Goal: Task Accomplishment & Management: Manage account settings

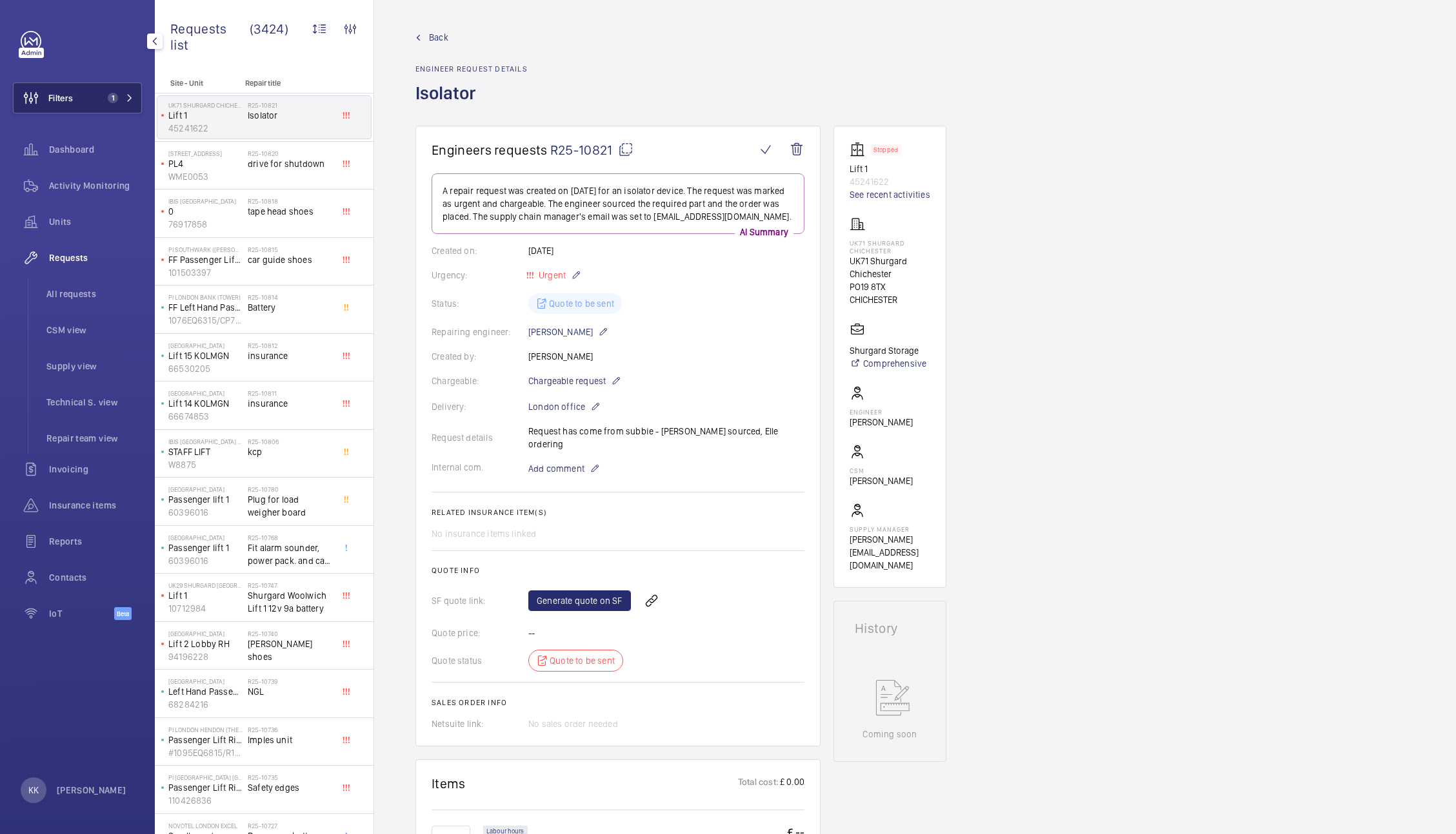
click at [114, 93] on span "1" at bounding box center [112, 98] width 10 height 10
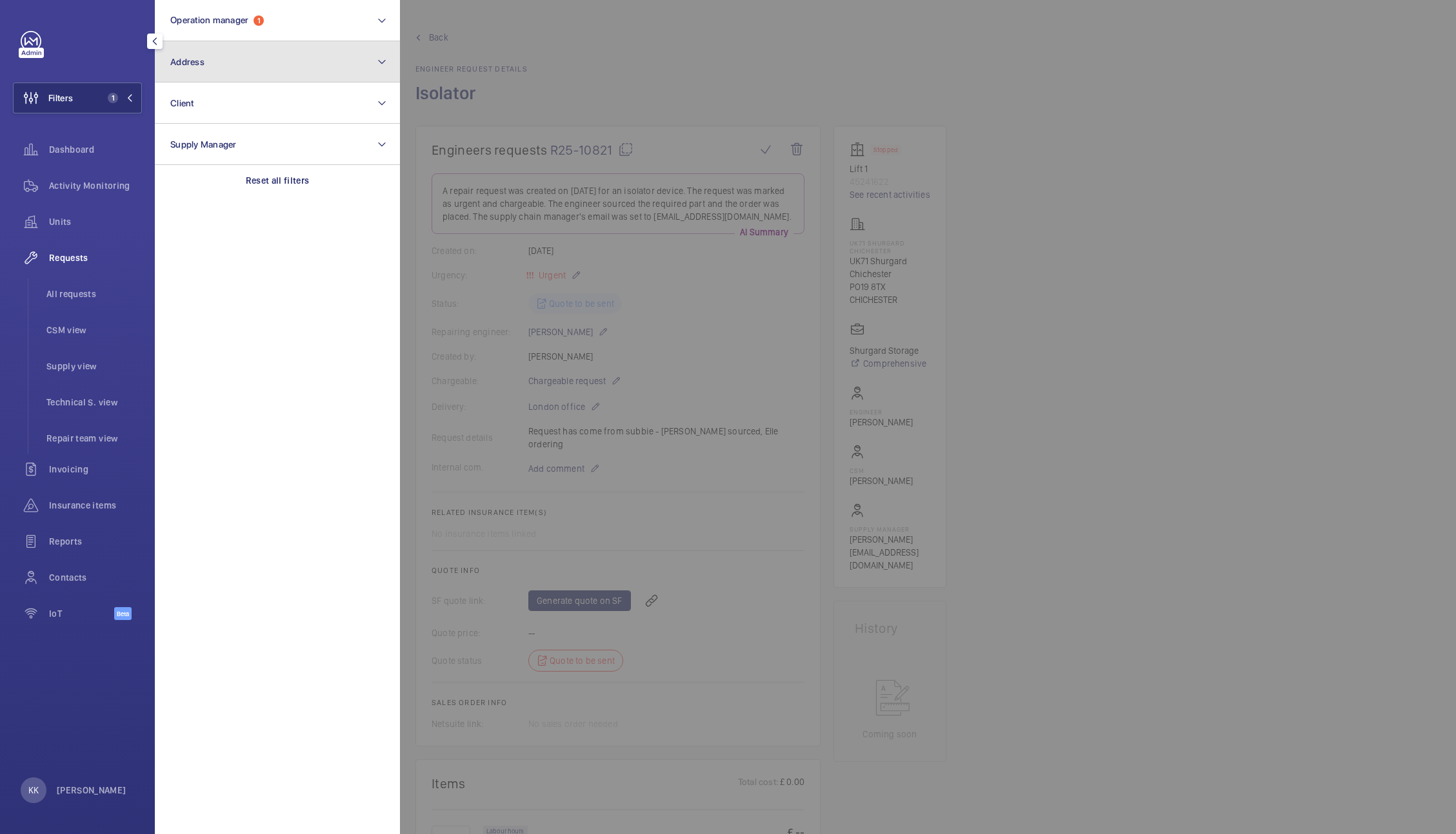
click at [358, 77] on button "Address" at bounding box center [277, 62] width 245 height 41
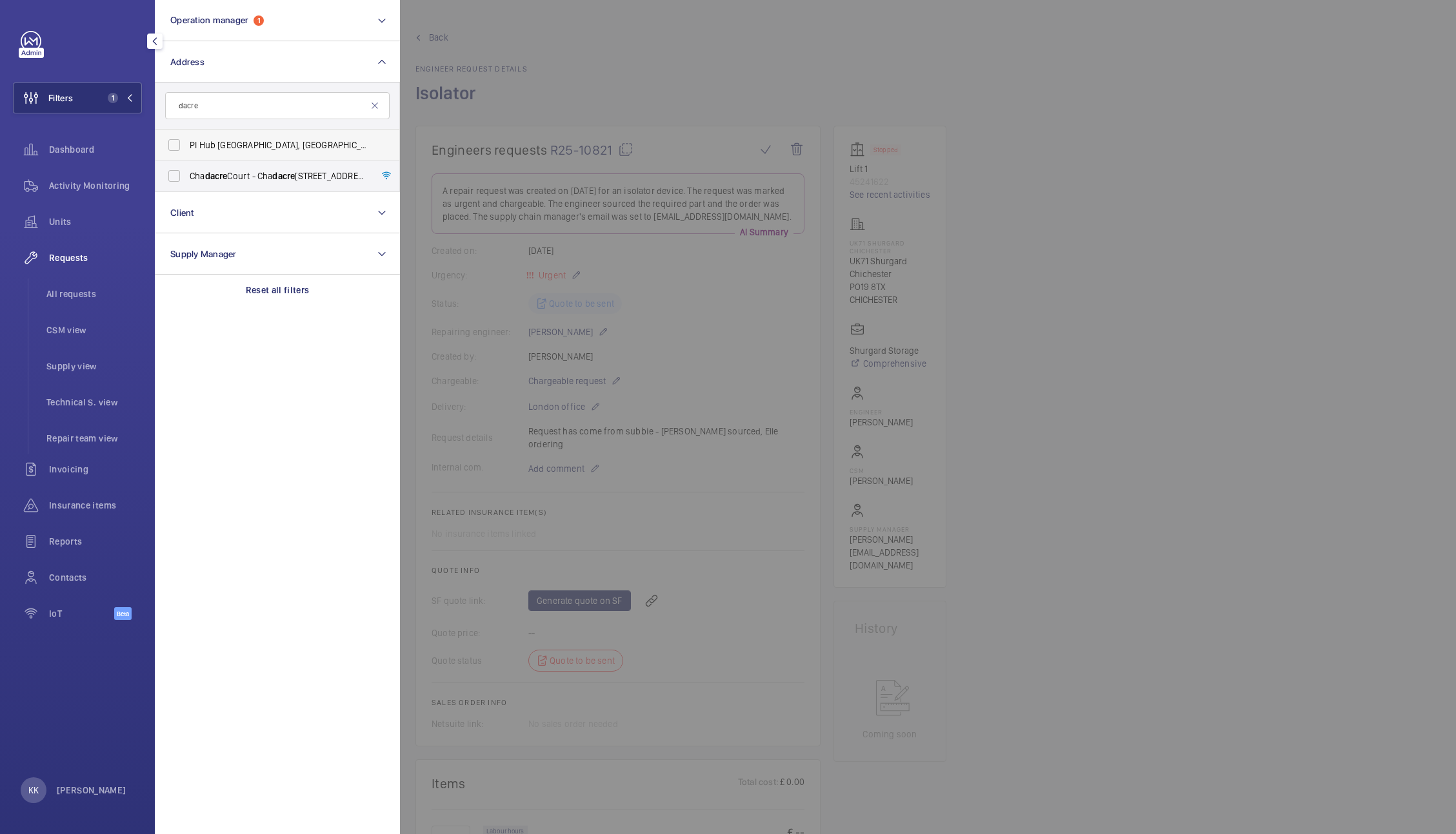
type input "dacre"
click at [295, 153] on label "PI Hub London - [STREET_ADDRESS][PERSON_NAME]" at bounding box center [267, 145] width 224 height 31
click at [187, 153] on input "PI Hub London - [STREET_ADDRESS][PERSON_NAME]" at bounding box center [173, 144] width 25 height 25
checkbox input "true"
click at [58, 294] on span "All requests" at bounding box center [93, 295] width 95 height 13
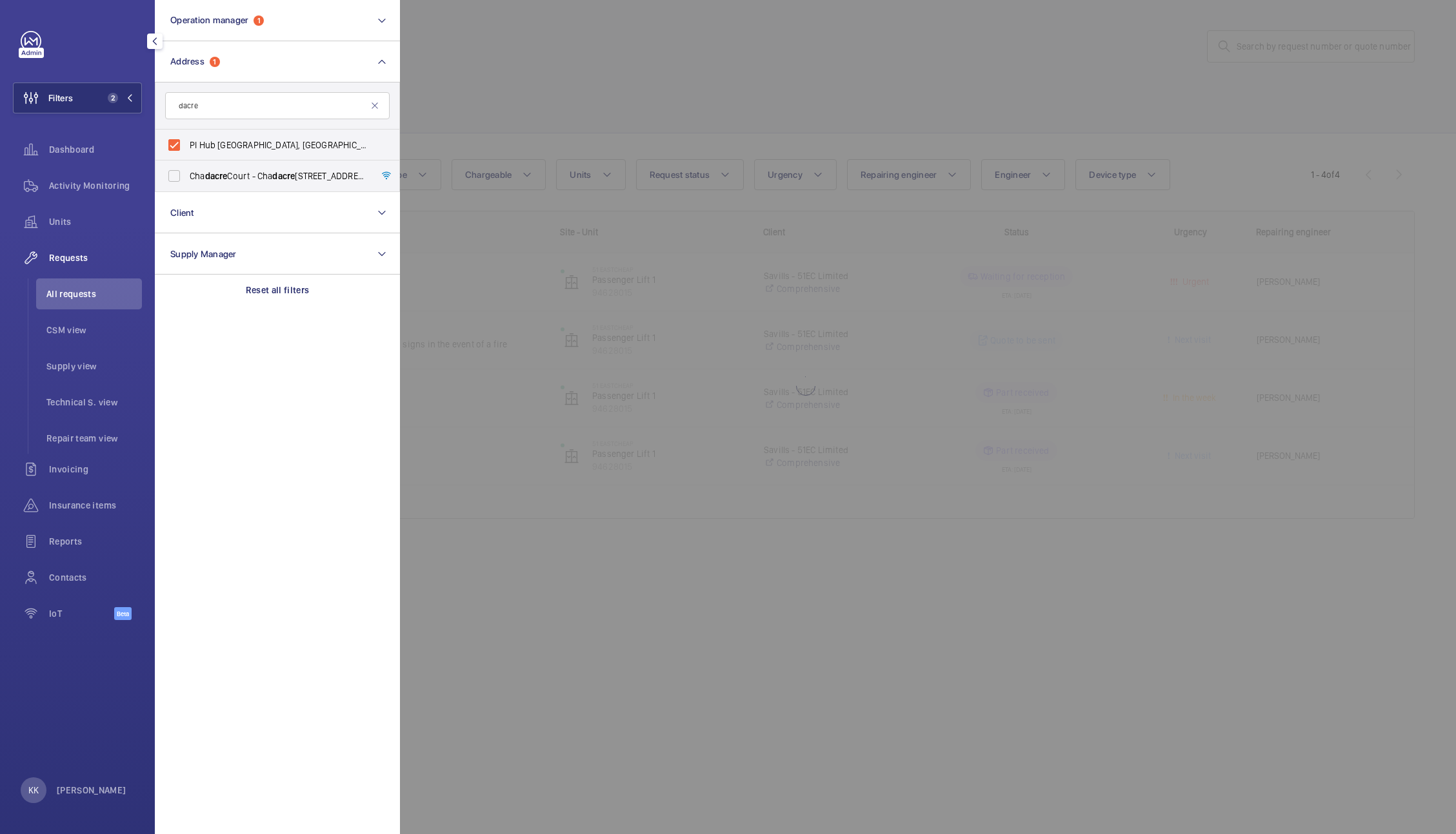
click at [584, 72] on div at bounding box center [1128, 417] width 1456 height 834
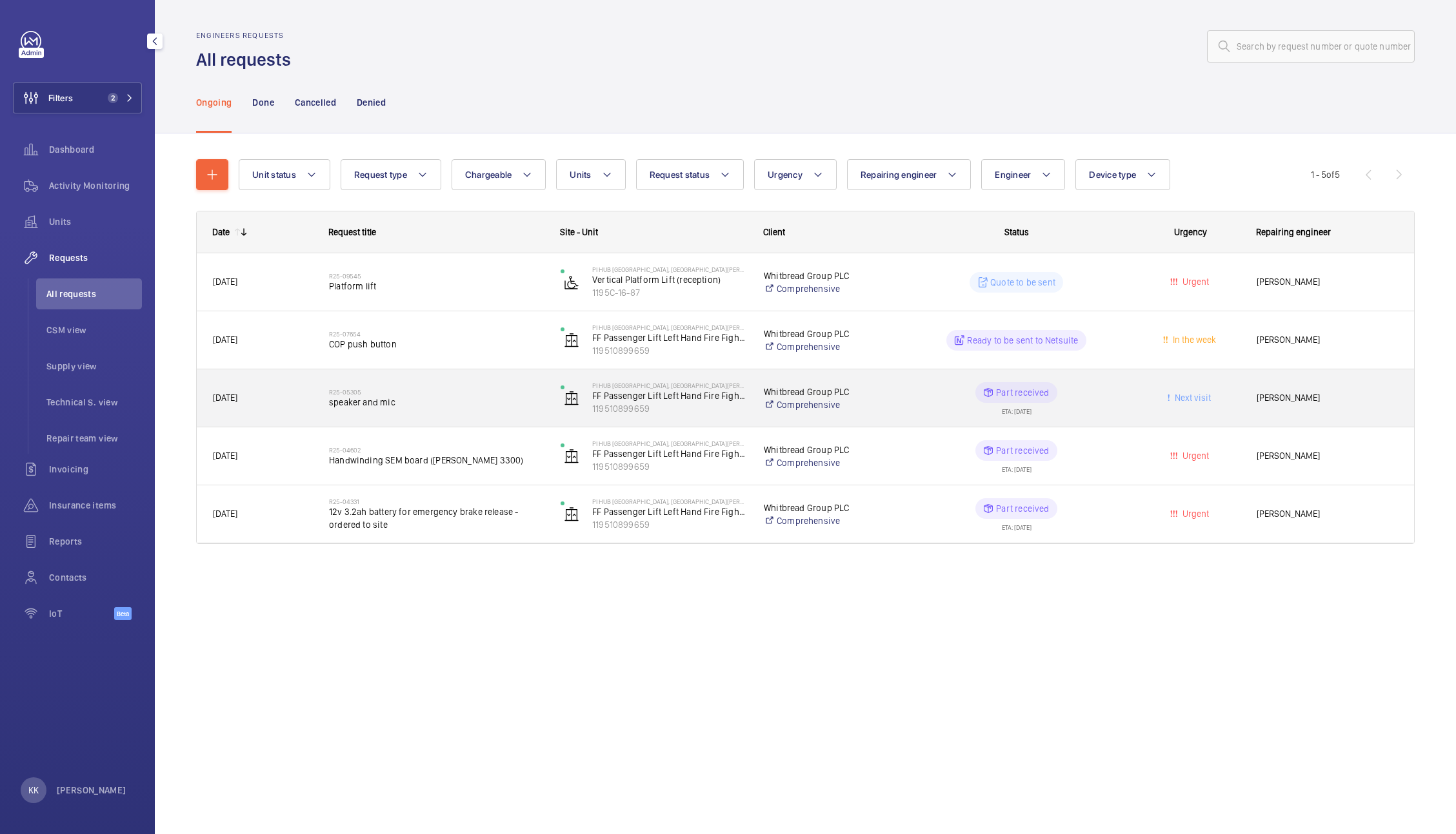
click at [396, 384] on div "R25-05305 speaker and mic" at bounding box center [436, 398] width 215 height 38
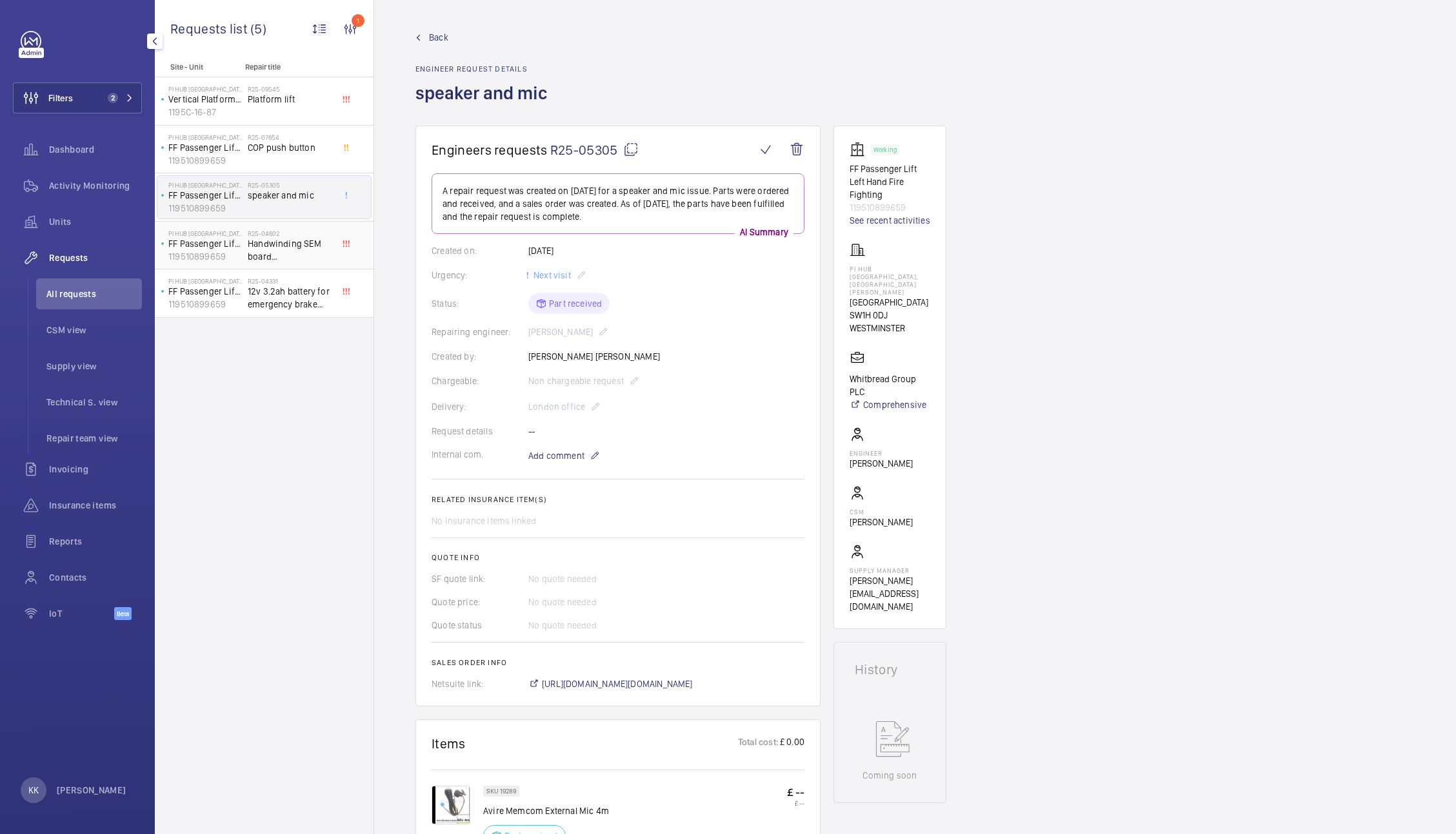
click at [291, 249] on span "Handwinding SEM board ([PERSON_NAME] 3300)" at bounding box center [290, 249] width 85 height 25
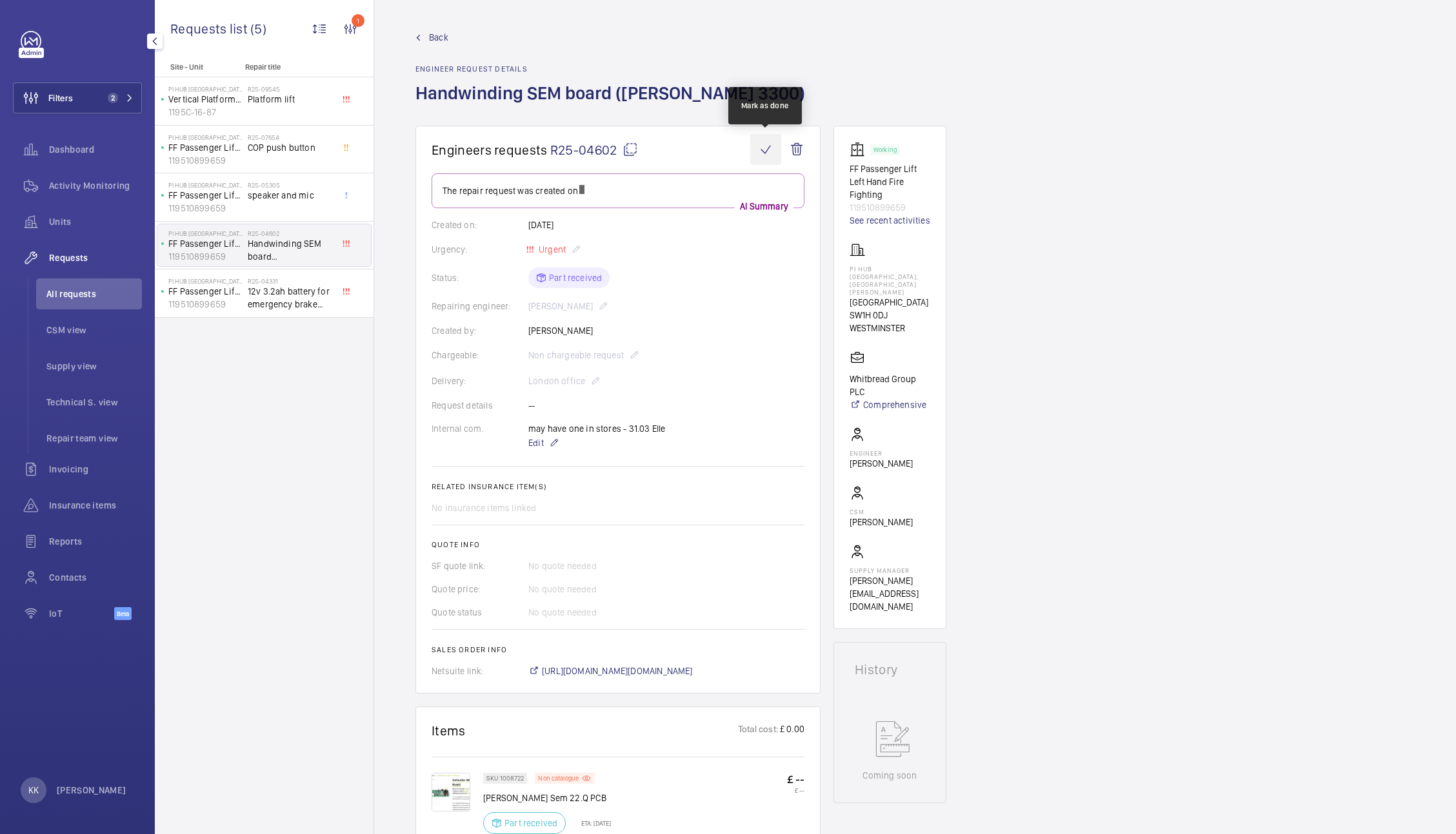
click at [764, 154] on wm-front-icon-button at bounding box center [766, 149] width 31 height 31
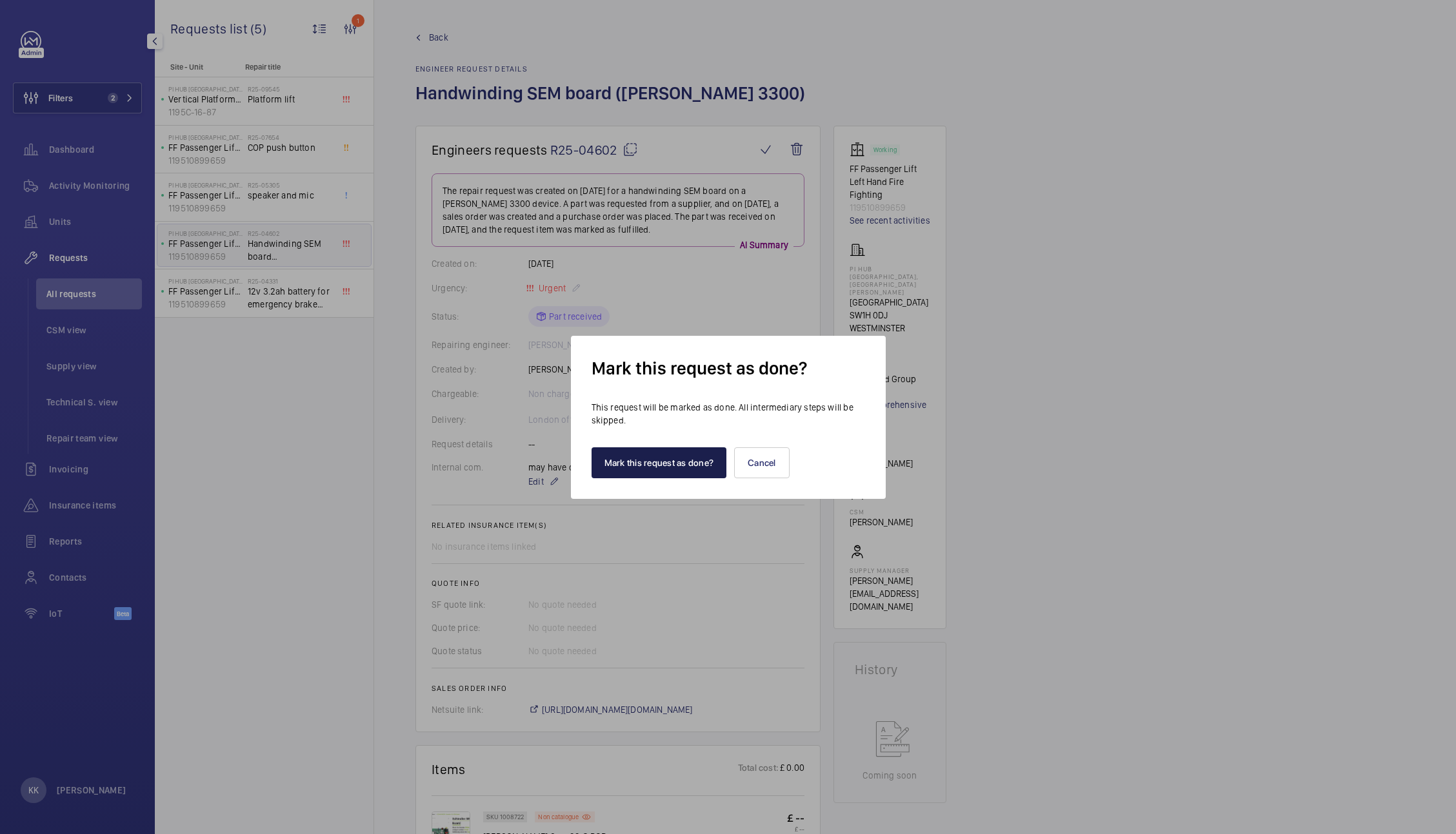
click at [681, 465] on button "Mark this request as done?" at bounding box center [659, 462] width 136 height 31
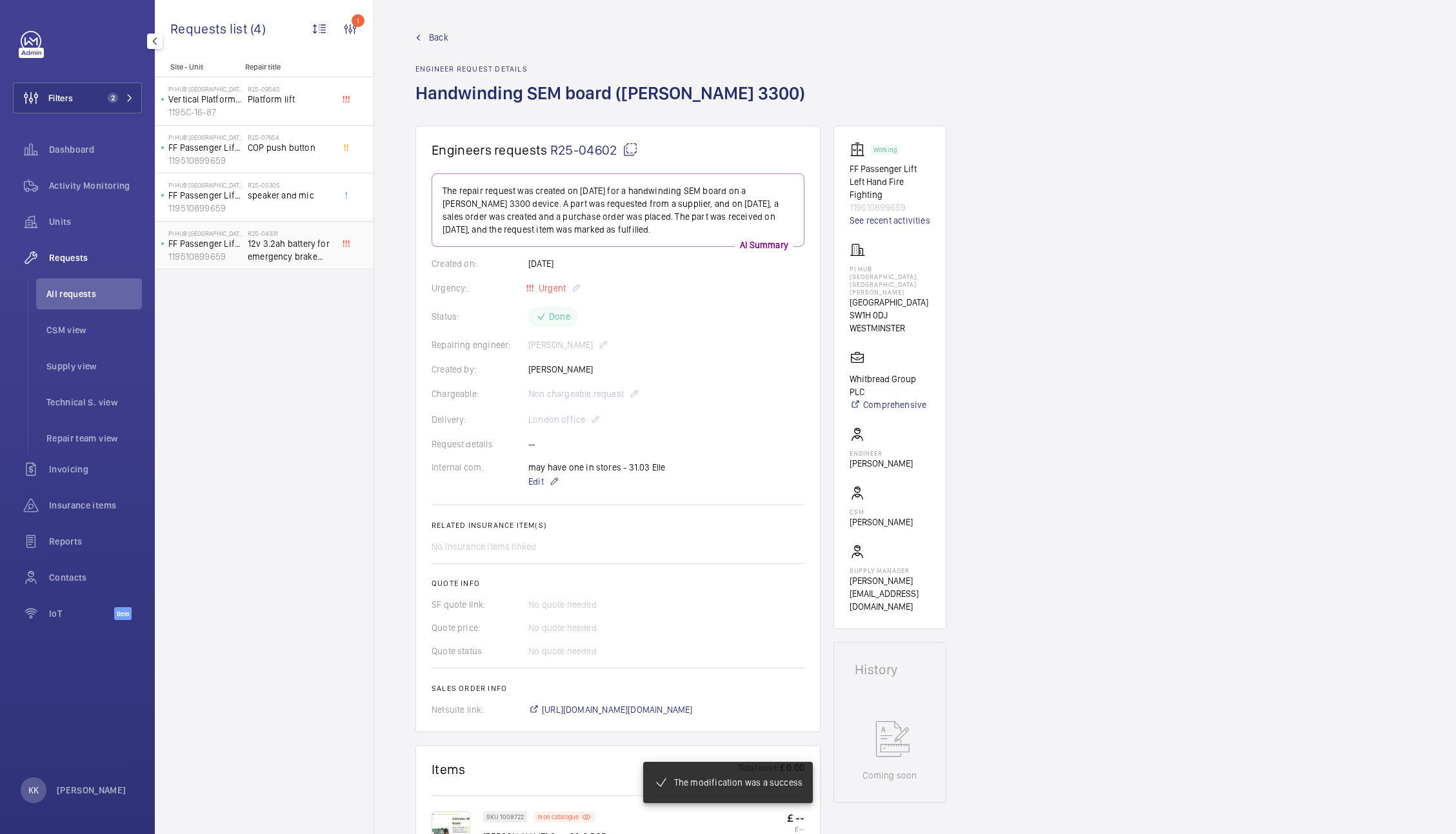
click at [279, 250] on span "12v 3.2ah battery for emergency brake release - ordered to site" at bounding box center [290, 249] width 85 height 25
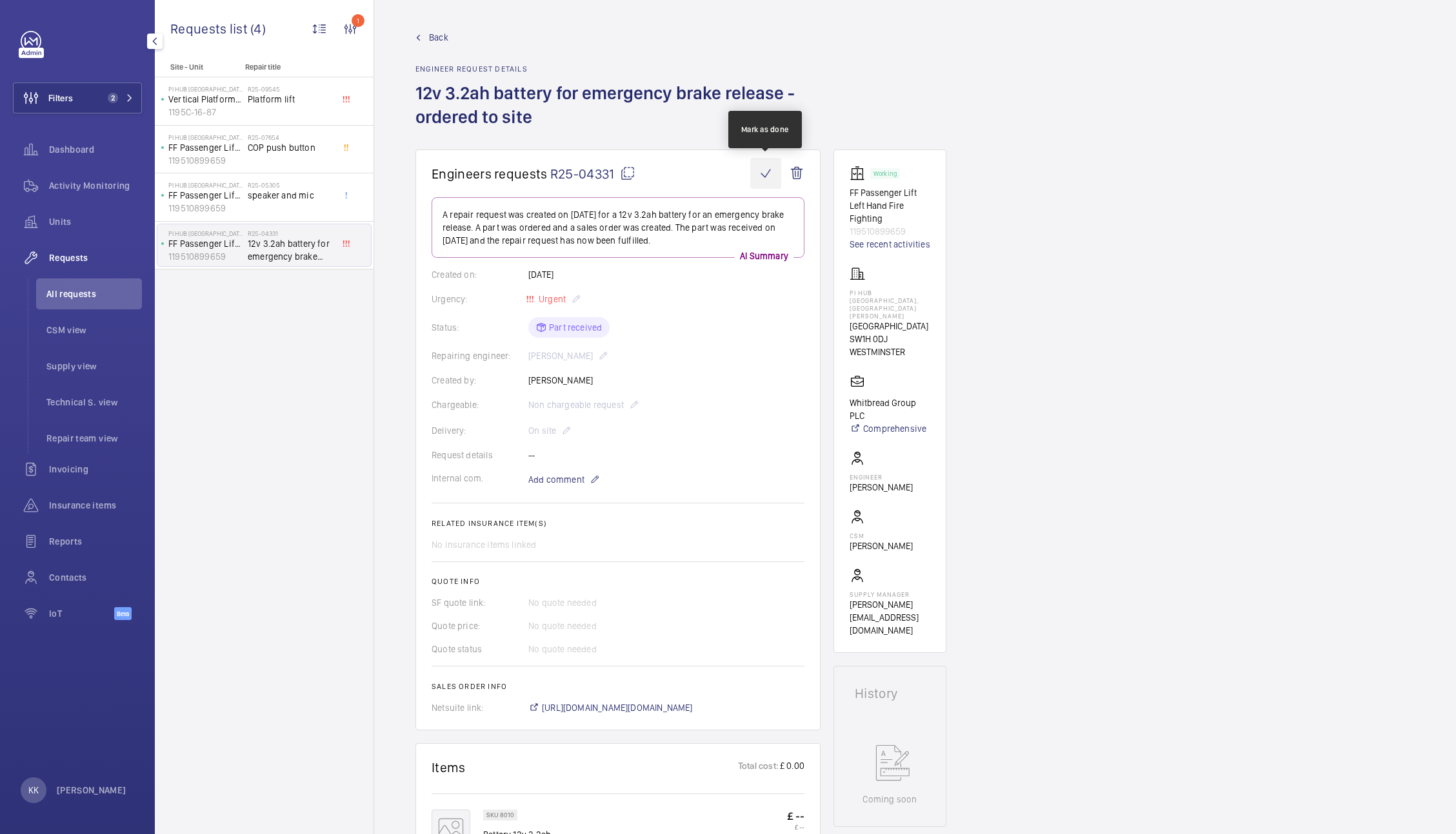
click at [757, 172] on wm-front-icon-button at bounding box center [766, 173] width 31 height 31
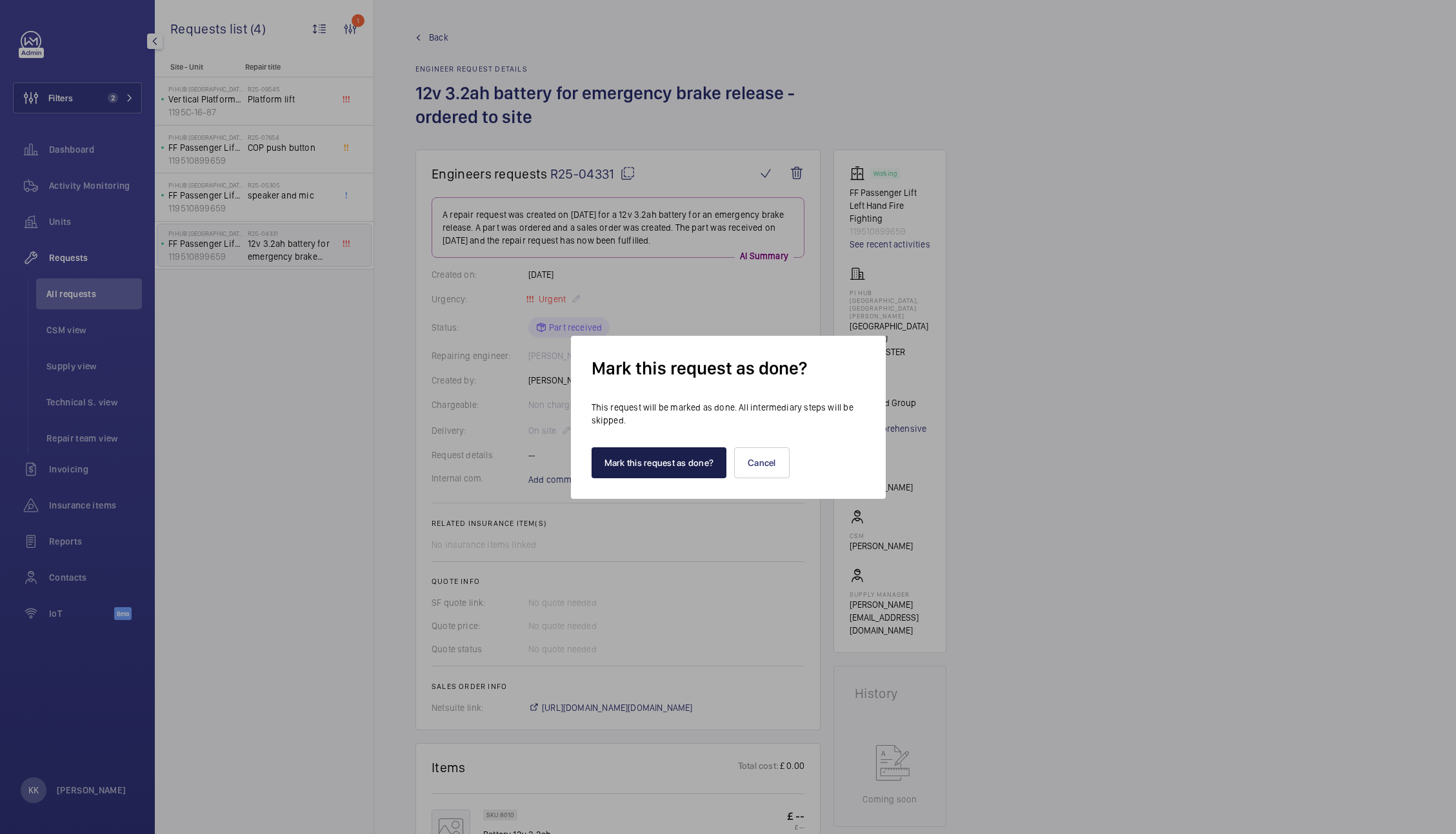
click at [631, 463] on button "Mark this request as done?" at bounding box center [659, 462] width 136 height 31
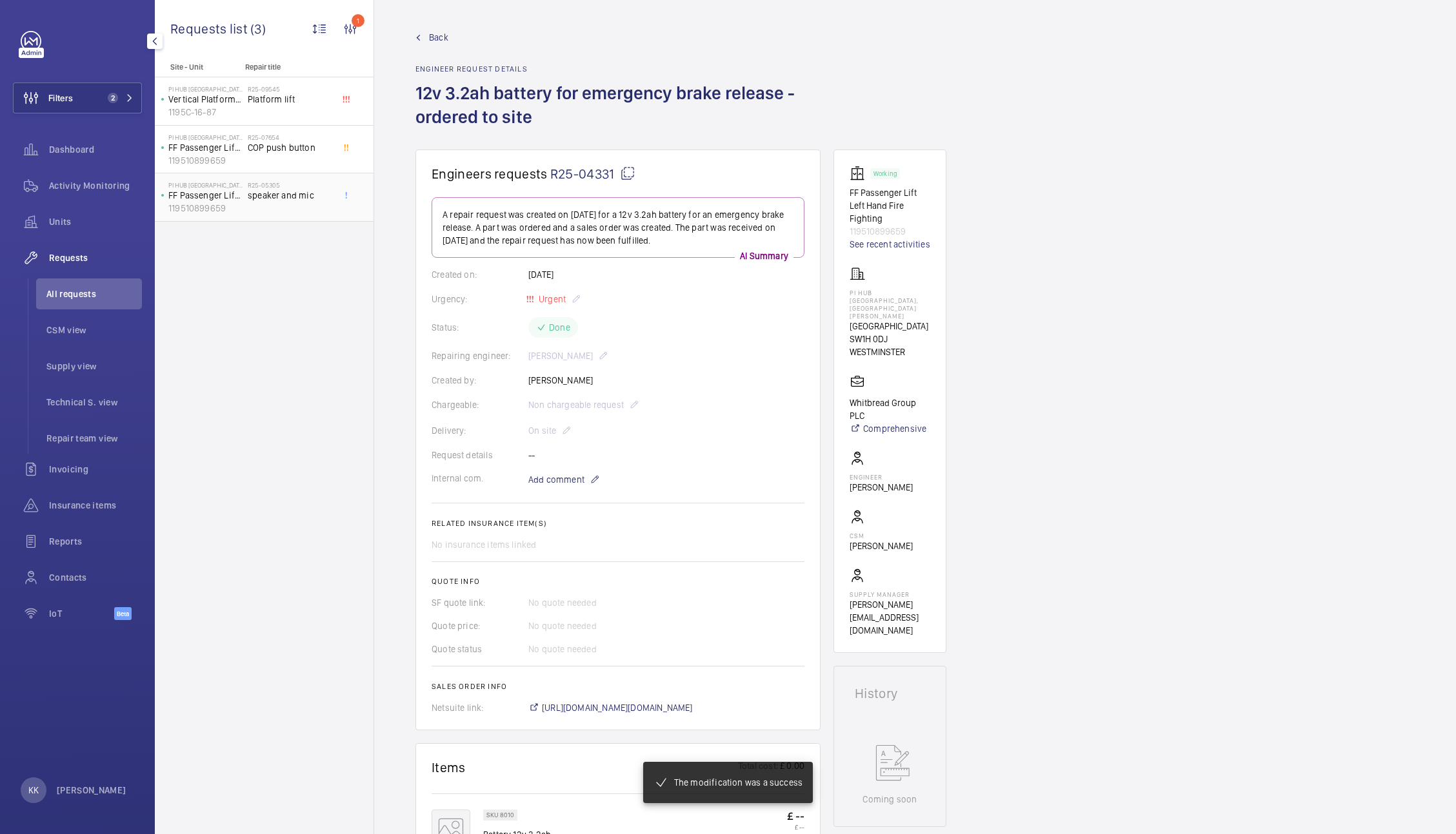
click at [281, 202] on div "R25-05305 speaker and mic" at bounding box center [290, 200] width 85 height 38
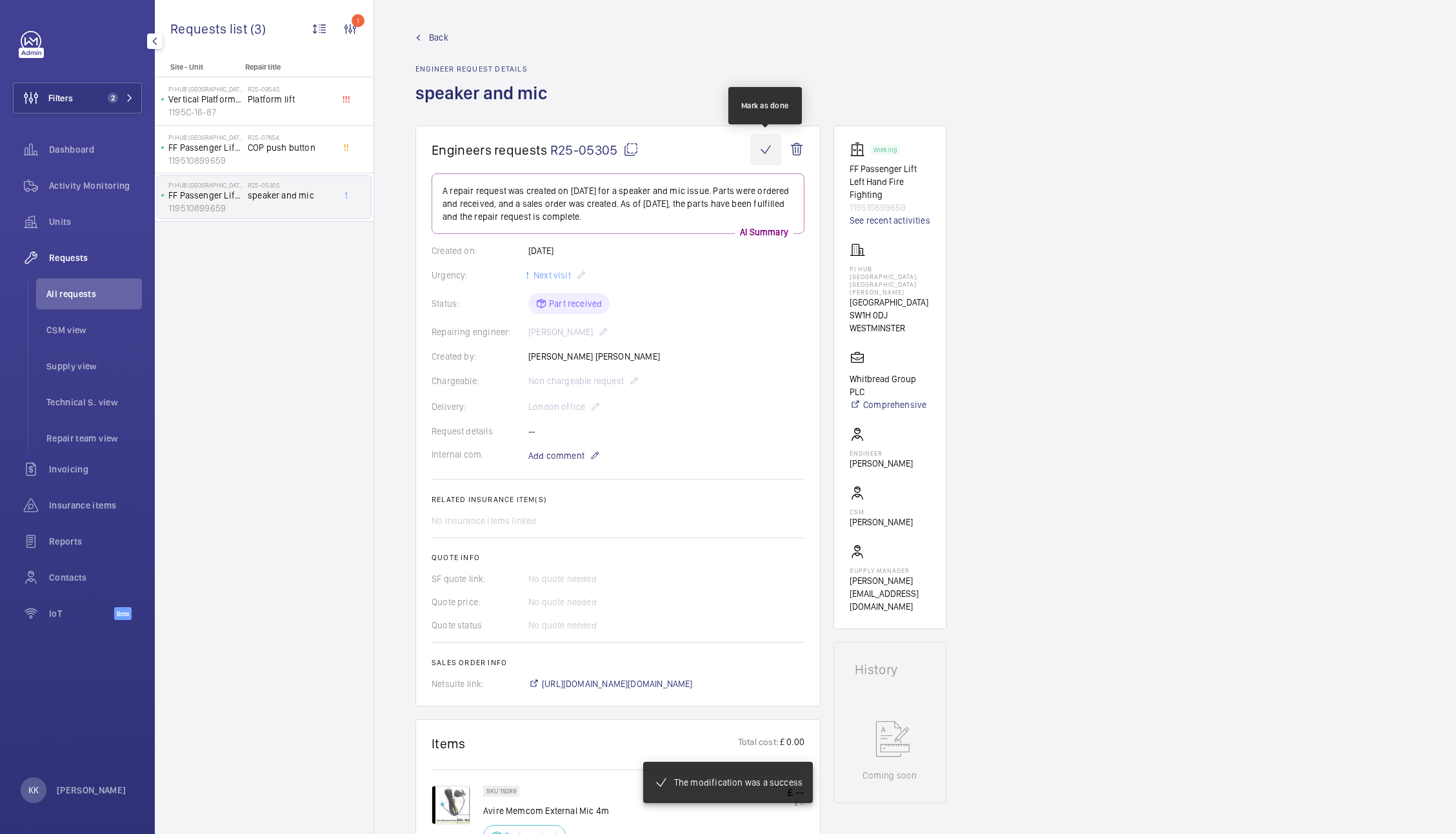
click at [757, 150] on wm-front-icon-button at bounding box center [766, 149] width 31 height 31
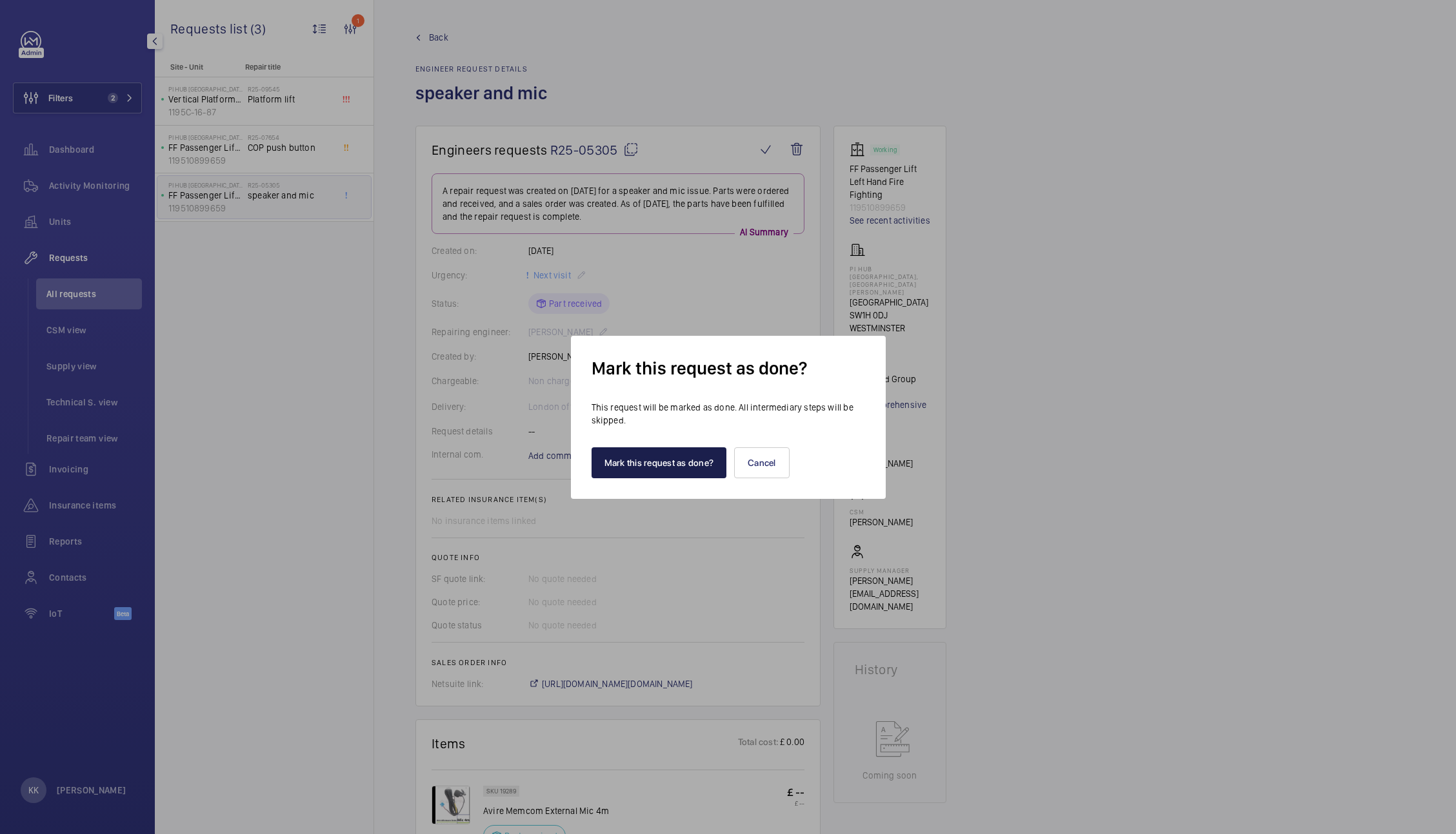
click at [645, 452] on button "Mark this request as done?" at bounding box center [659, 462] width 136 height 31
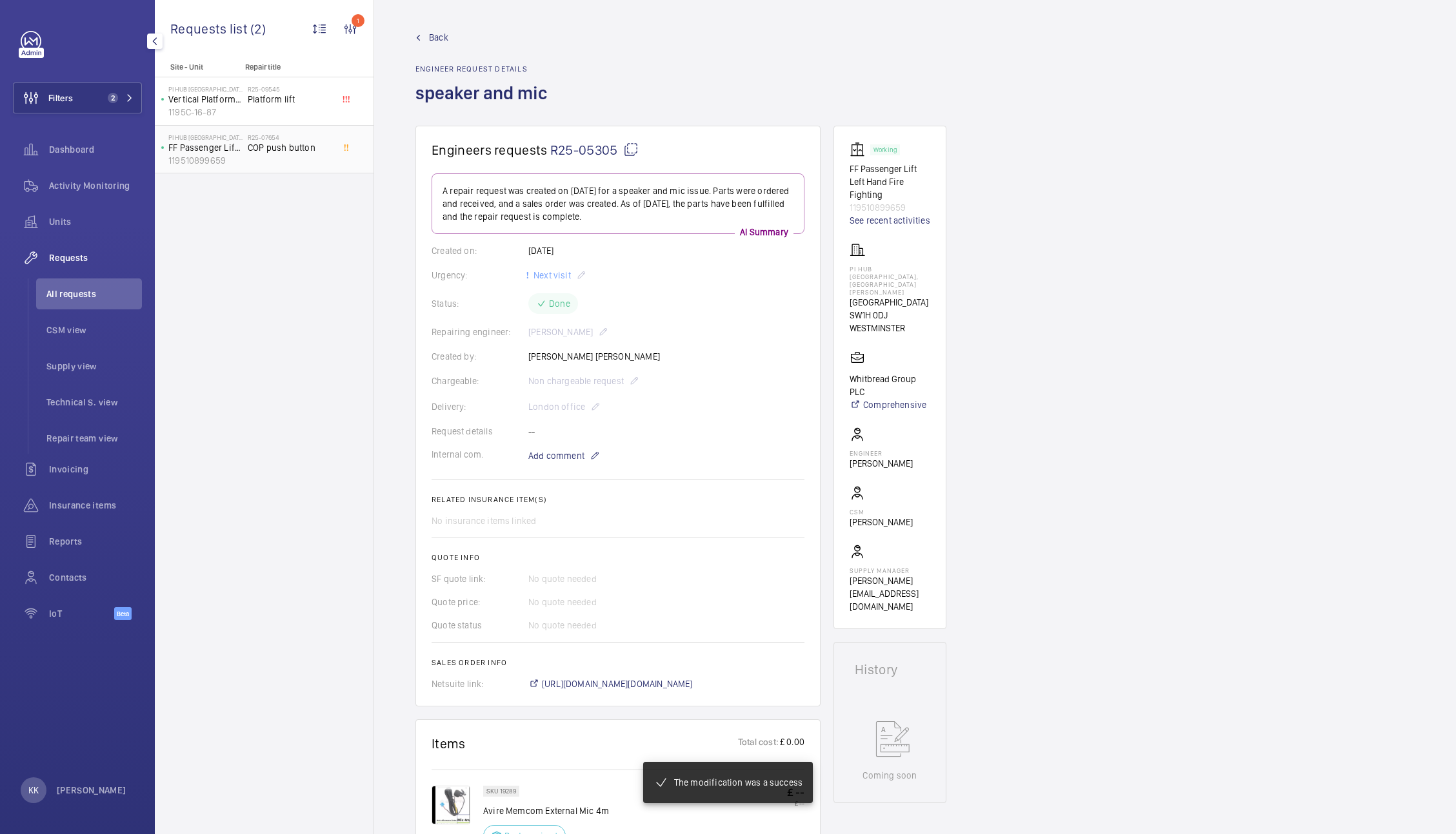
click at [245, 150] on div "PI Hub [GEOGRAPHIC_DATA] - [GEOGRAPHIC_DATA], [GEOGRAPHIC_DATA][PERSON_NAME] FF…" at bounding box center [202, 149] width 90 height 42
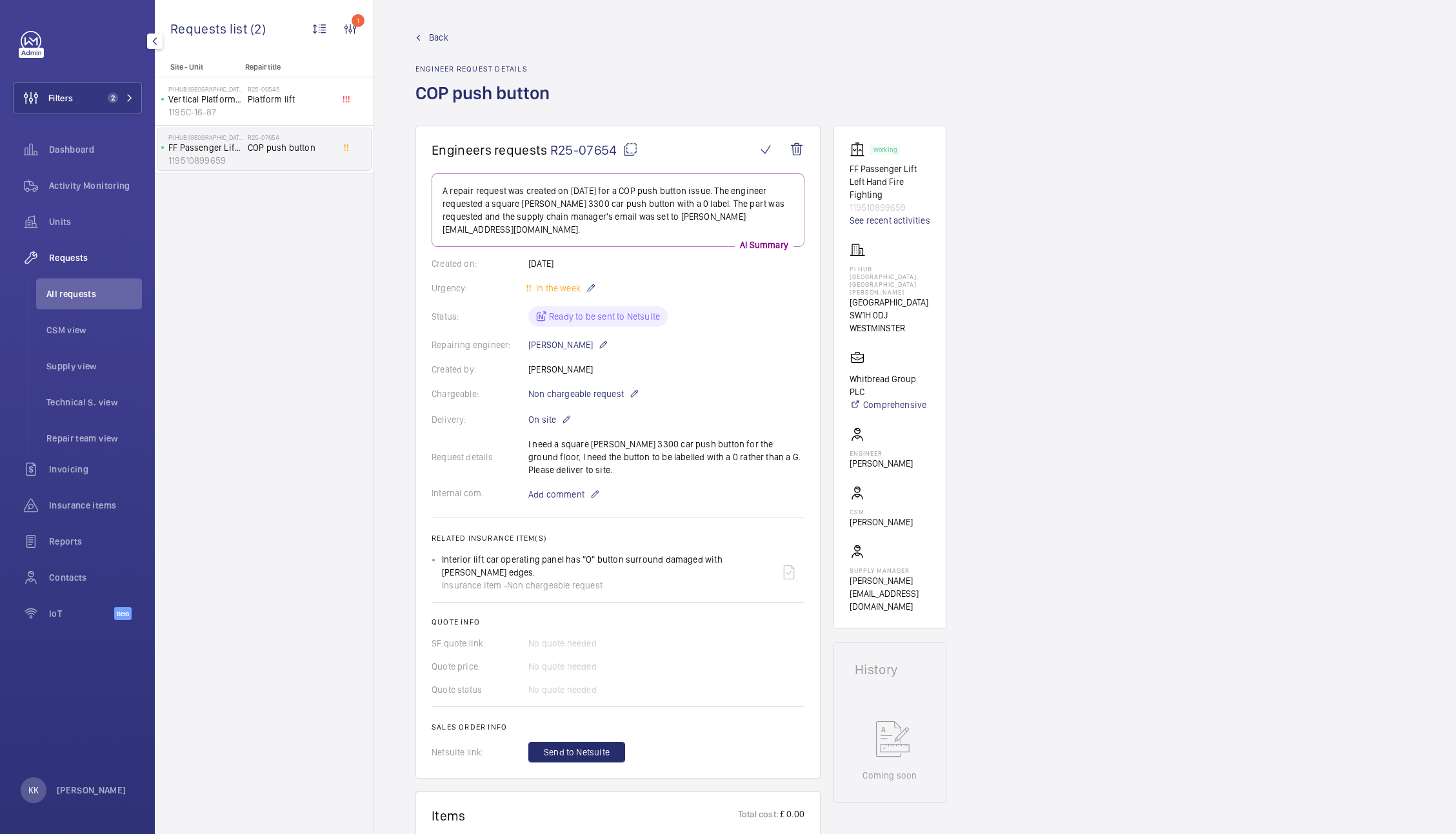
click at [590, 153] on span "R25-07654" at bounding box center [593, 150] width 88 height 16
click at [278, 93] on span "Platform lift" at bounding box center [290, 100] width 85 height 13
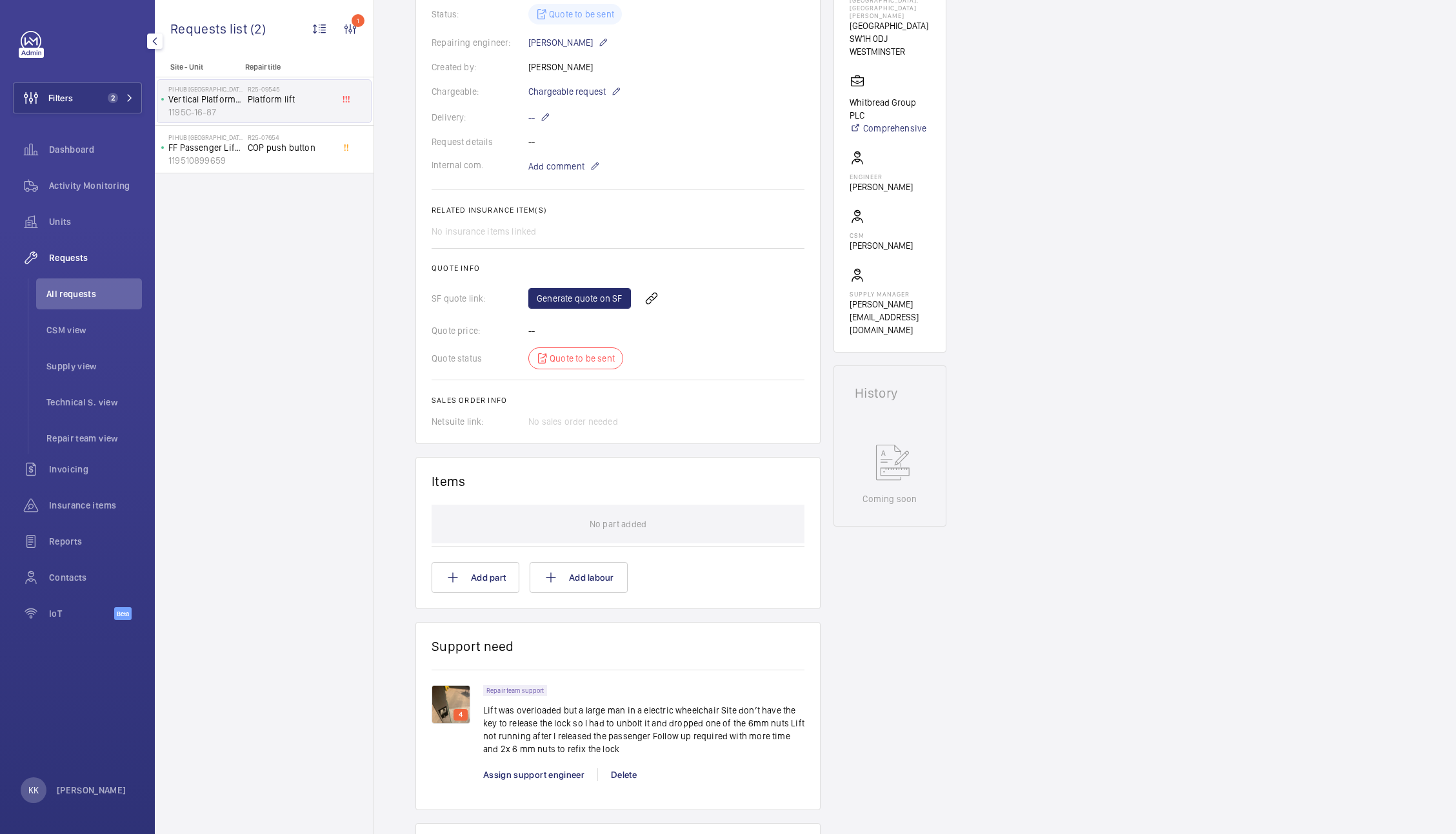
scroll to position [8, 0]
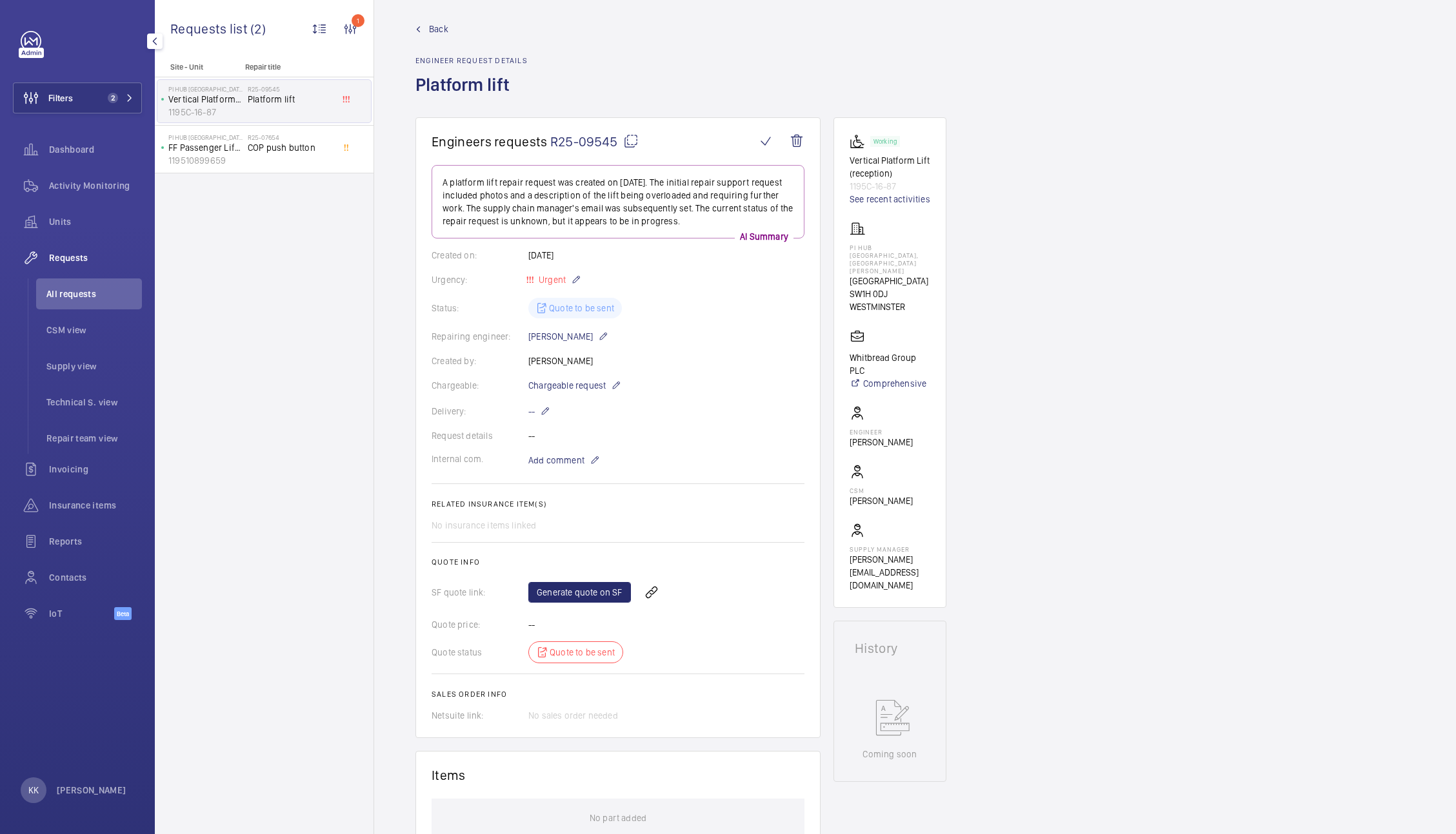
click at [554, 143] on span "R25-09545" at bounding box center [594, 141] width 89 height 16
type textarea "R25-09545"
click at [590, 390] on span "Chargeable request" at bounding box center [567, 386] width 77 height 13
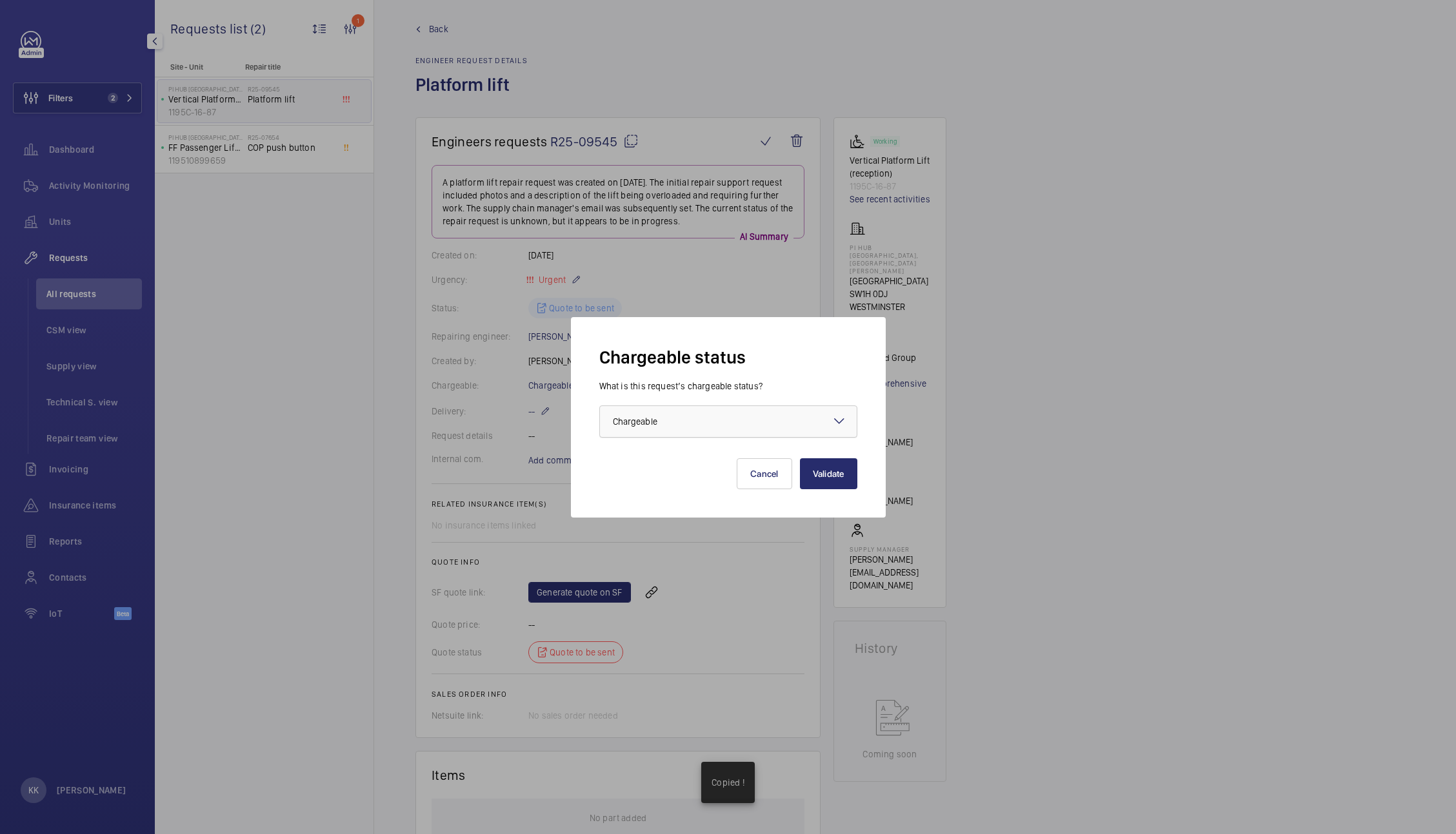
click at [688, 430] on div at bounding box center [728, 422] width 257 height 31
click at [683, 461] on span "Chargeable" at bounding box center [723, 461] width 220 height 13
click at [1184, 263] on div at bounding box center [728, 417] width 1456 height 834
